Goal: Complete application form

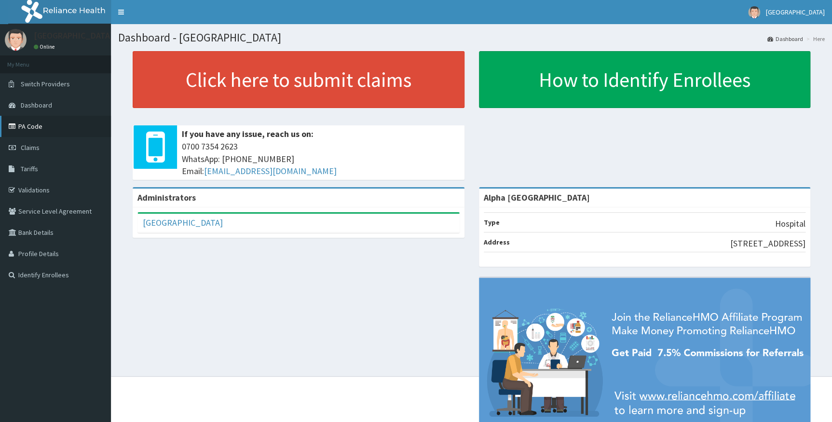
click at [28, 126] on link "PA Code" at bounding box center [55, 126] width 111 height 21
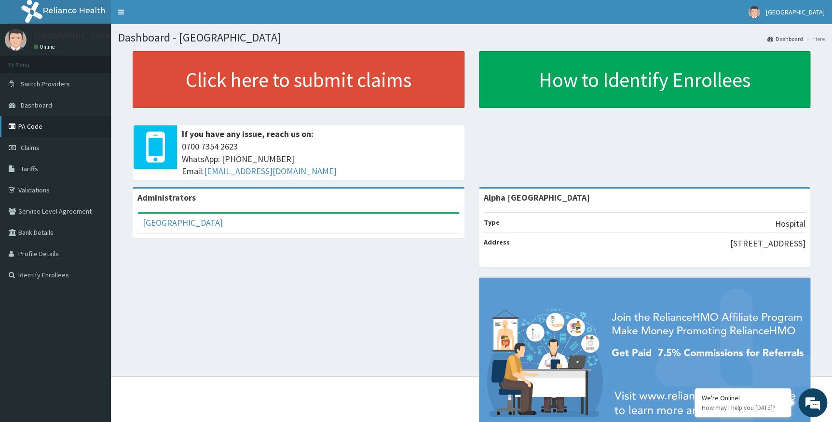
click at [34, 125] on link "PA Code" at bounding box center [55, 126] width 111 height 21
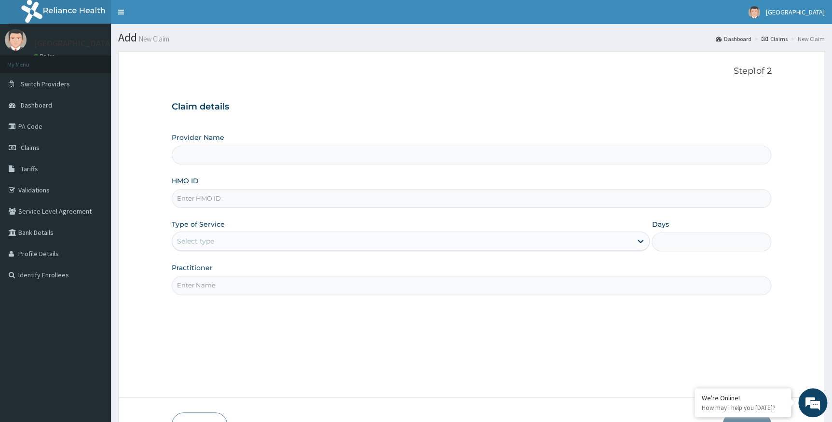
type input "Alpha [GEOGRAPHIC_DATA]"
click at [219, 200] on input "HMO ID" at bounding box center [472, 198] width 600 height 19
paste input "HII/10007/A"
type input "hii/10007/a"
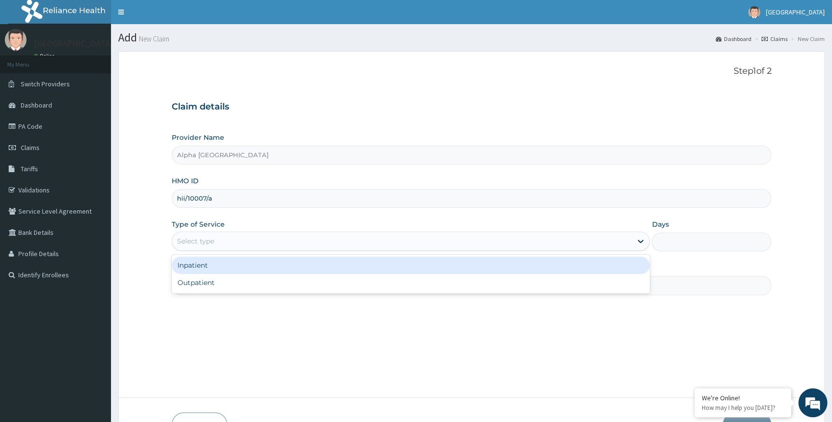
click at [207, 241] on div "Select type" at bounding box center [195, 241] width 37 height 10
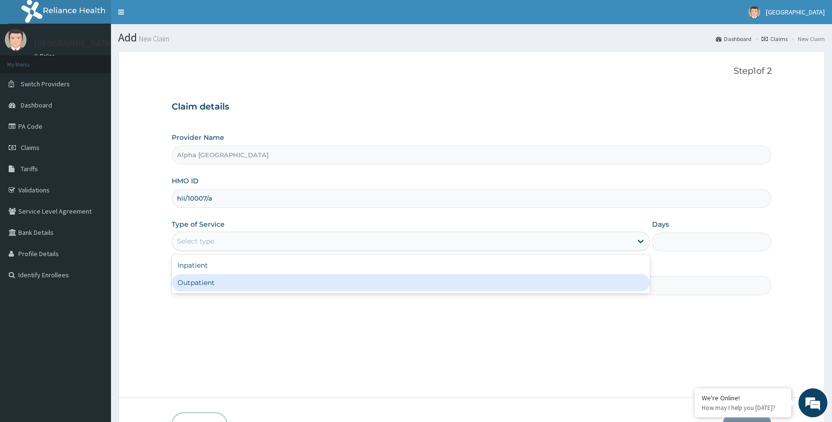
click at [200, 280] on div "Outpatient" at bounding box center [411, 282] width 478 height 17
type input "1"
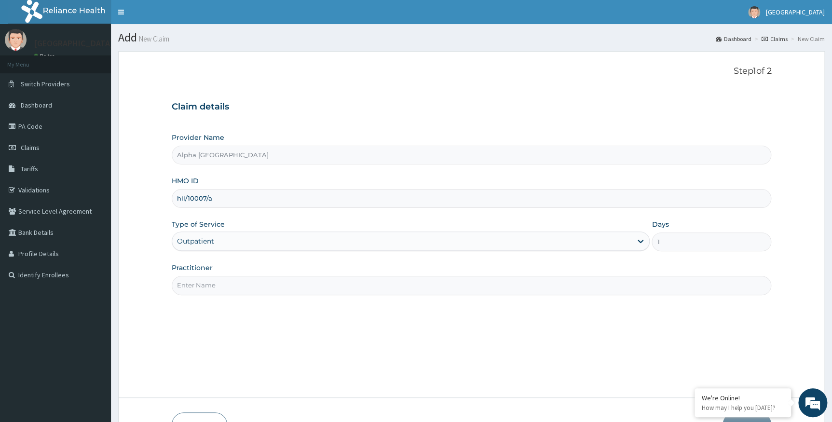
click at [201, 281] on input "Practitioner" at bounding box center [472, 285] width 600 height 19
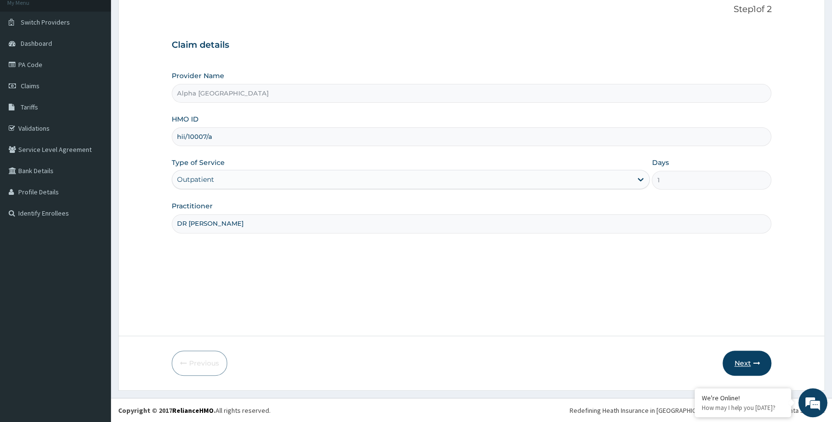
type input "DR CHUKWUMATI"
click at [750, 363] on button "Next" at bounding box center [746, 363] width 49 height 25
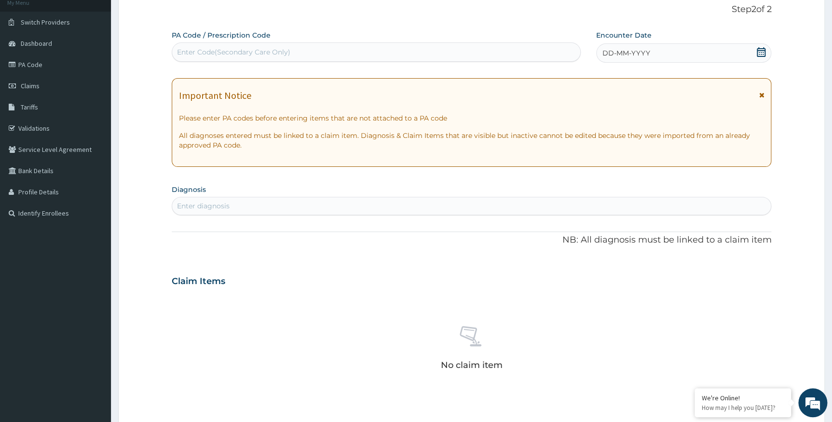
click at [397, 50] on div "Enter Code(Secondary Care Only)" at bounding box center [376, 51] width 408 height 15
paste input "PA/7FF67E"
type input "PA/7FF67E"
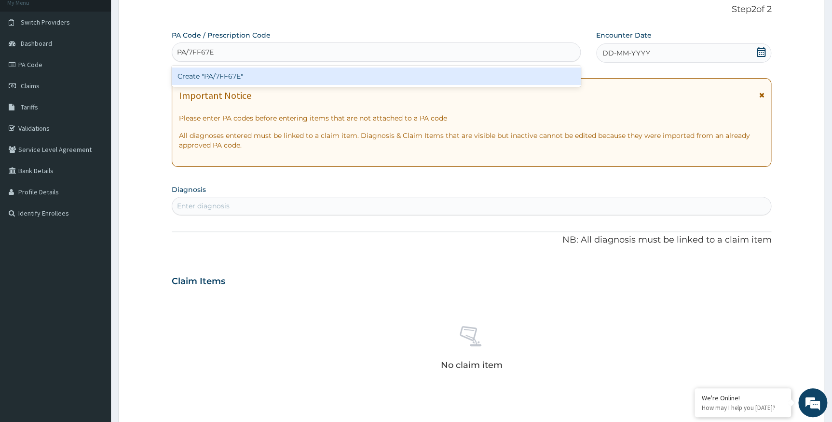
click at [213, 68] on div "Create "PA/7FF67E"" at bounding box center [376, 76] width 409 height 17
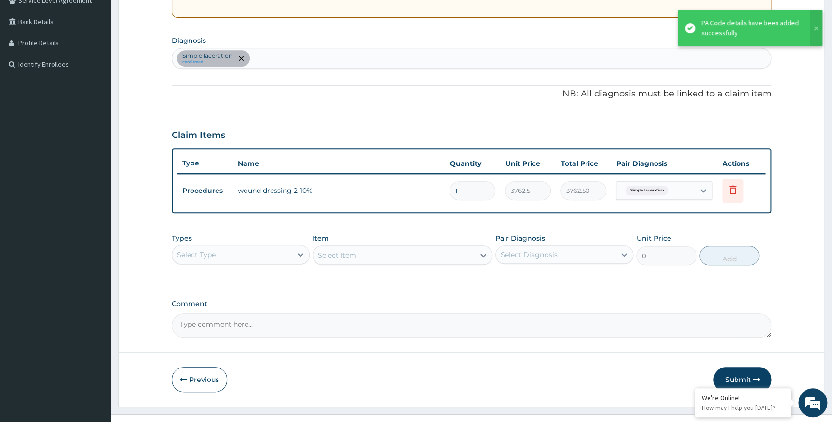
scroll to position [227, 0]
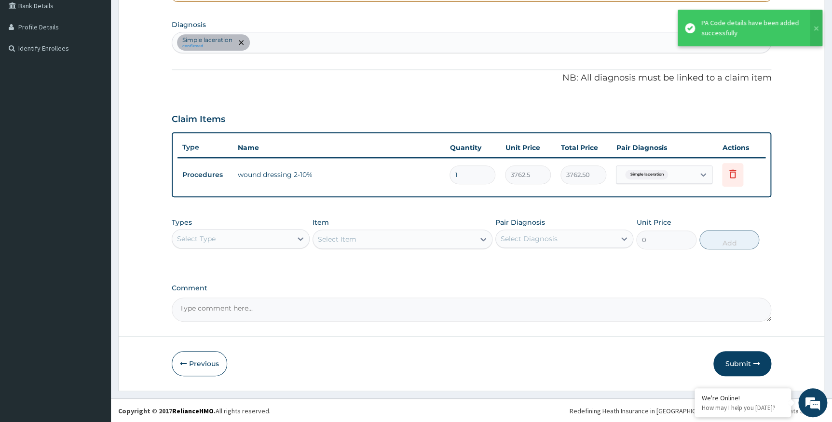
click at [253, 311] on textarea "Comment" at bounding box center [472, 310] width 600 height 24
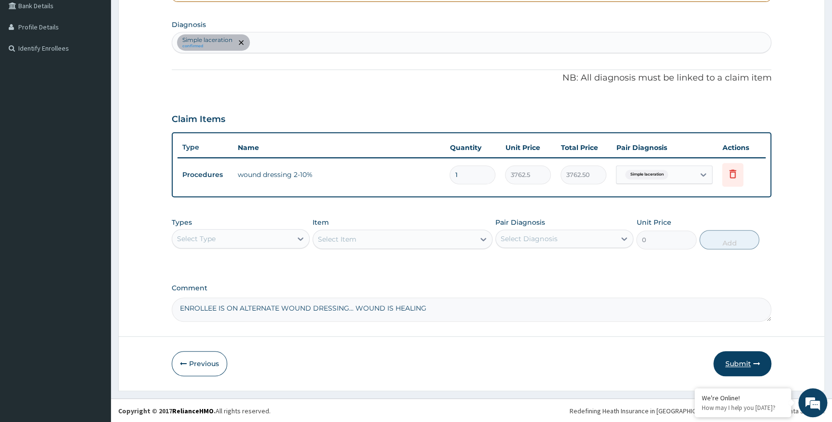
type textarea "ENROLLEE IS ON ALTERNATE WOUND DRESSING... WOUND IS HEALING"
click at [741, 363] on button "Submit" at bounding box center [742, 363] width 58 height 25
